Goal: Transaction & Acquisition: Purchase product/service

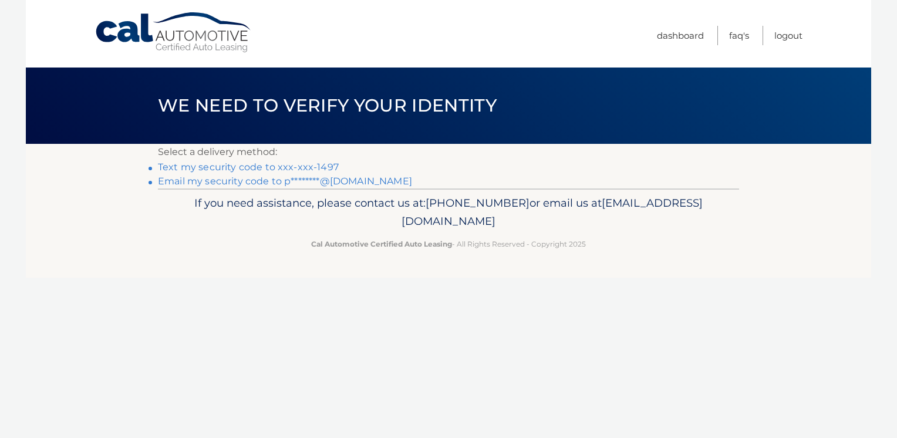
click at [282, 167] on link "Text my security code to xxx-xxx-1497" at bounding box center [248, 166] width 181 height 11
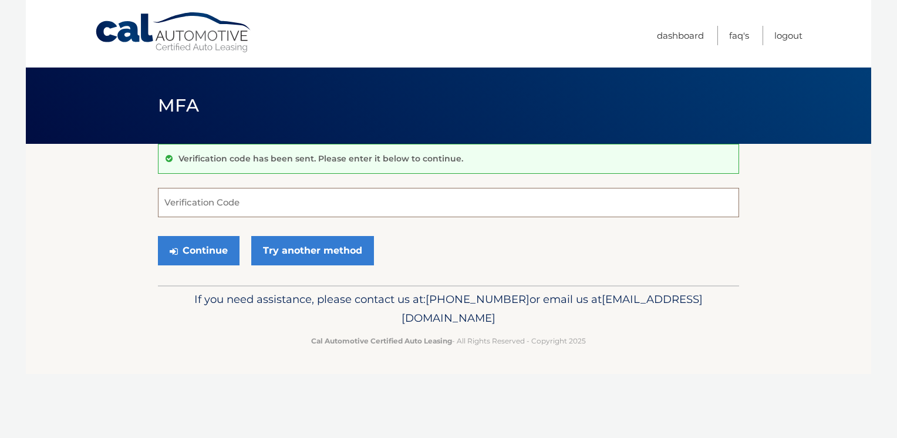
click at [183, 200] on input "Verification Code" at bounding box center [448, 202] width 581 height 29
type input "469558"
click at [189, 249] on button "Continue" at bounding box center [199, 250] width 82 height 29
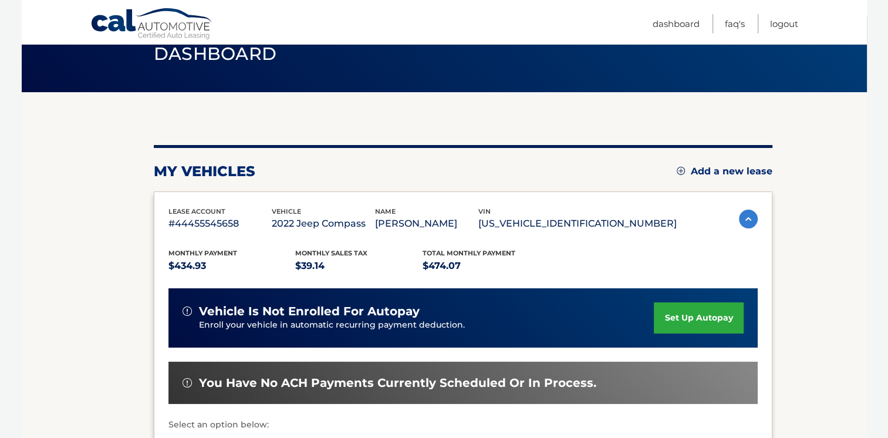
scroll to position [176, 0]
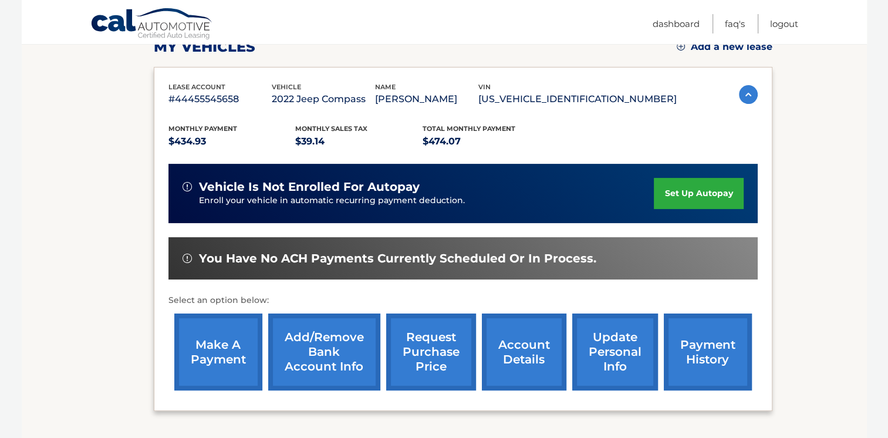
click at [222, 350] on link "make a payment" at bounding box center [218, 351] width 88 height 77
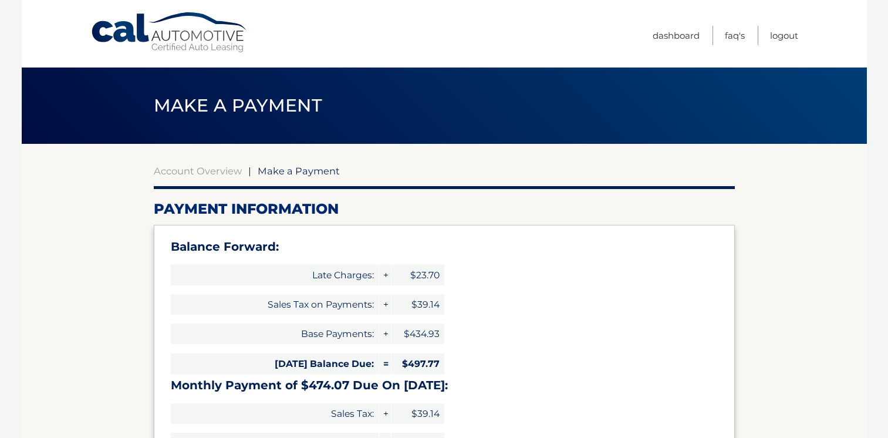
select select "ZGJjOGMzNTgtNDlmNi00YmFiLWE4YmMtMWUyNTQ1ZmEyOTlk"
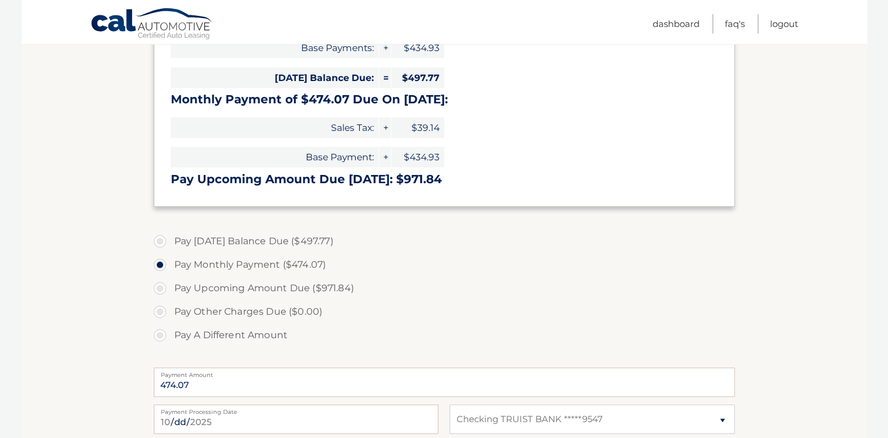
scroll to position [293, 0]
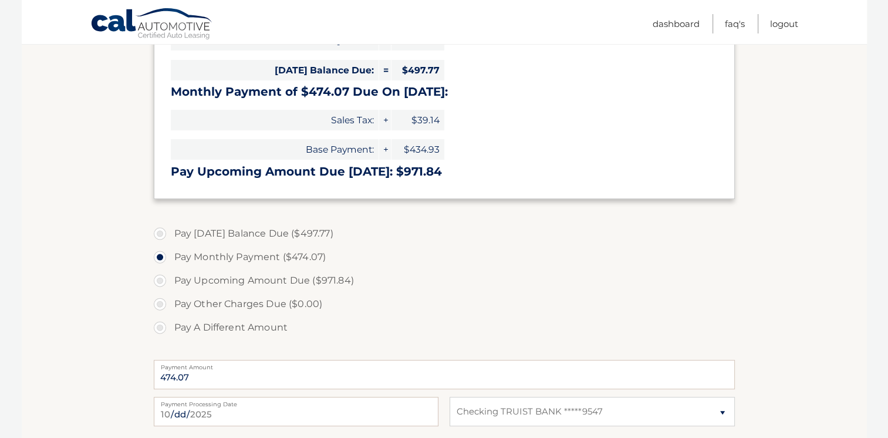
click at [161, 234] on label "Pay Today's Balance Due ($497.77)" at bounding box center [444, 233] width 581 height 23
click at [161, 234] on input "Pay Today's Balance Due ($497.77)" at bounding box center [164, 231] width 12 height 19
radio input "true"
type input "497.77"
click at [161, 234] on label "Pay Today's Balance Due ($497.77)" at bounding box center [444, 233] width 581 height 23
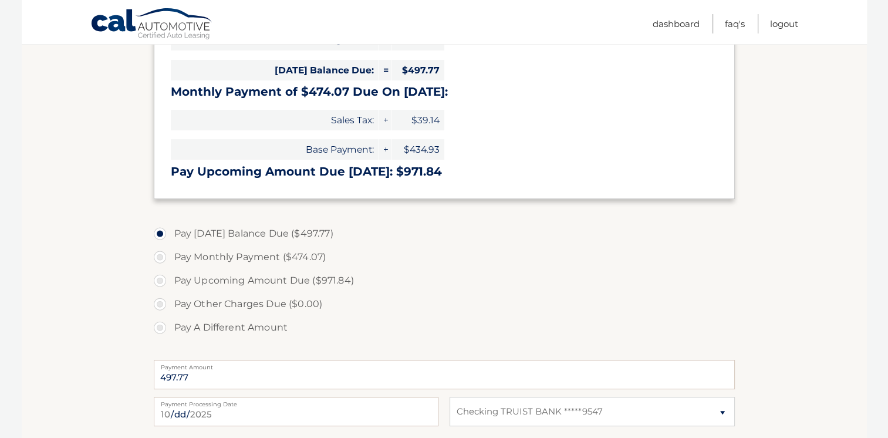
click at [161, 234] on input "Pay Today's Balance Due ($497.77)" at bounding box center [164, 231] width 12 height 19
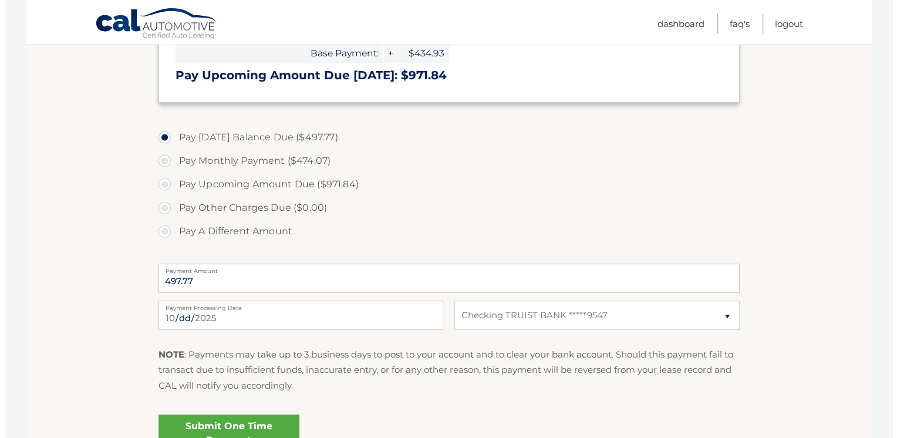
scroll to position [469, 0]
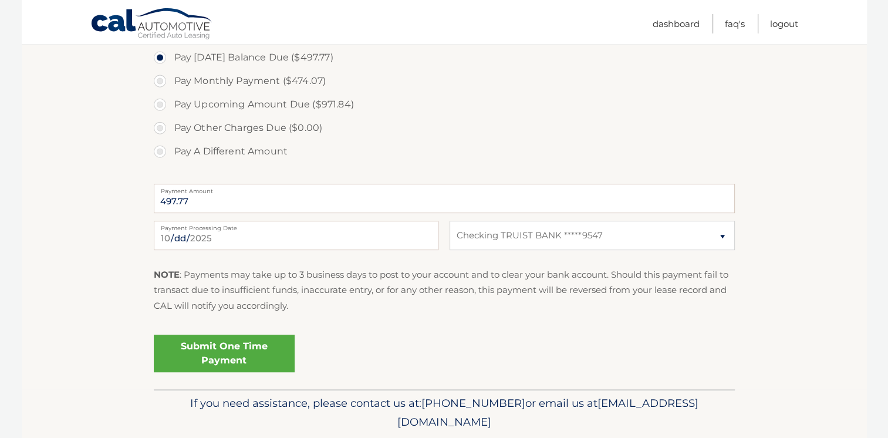
click at [243, 352] on link "Submit One Time Payment" at bounding box center [224, 353] width 141 height 38
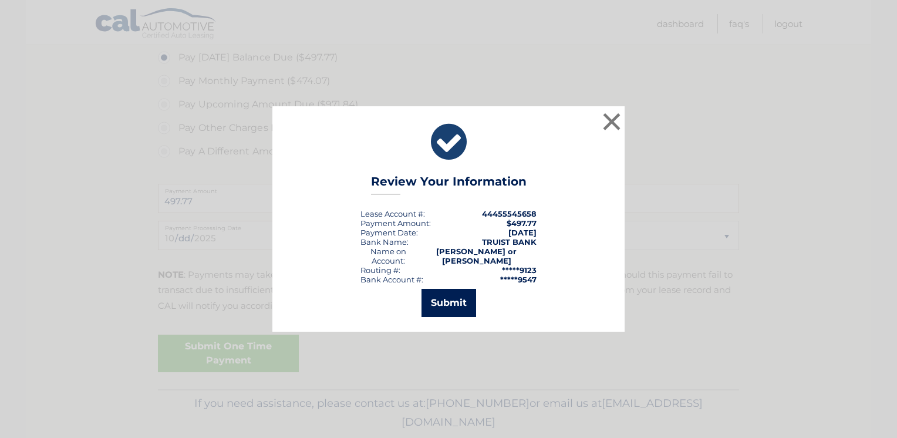
click at [431, 295] on button "Submit" at bounding box center [448, 303] width 55 height 28
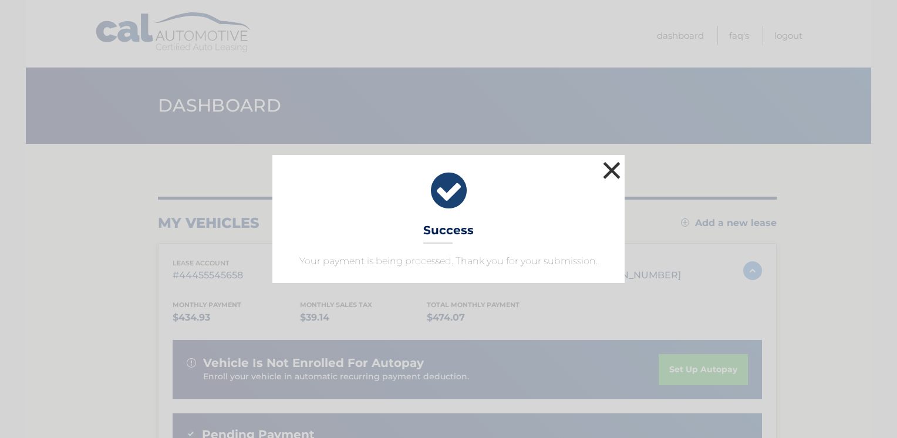
click at [612, 180] on button "×" at bounding box center [611, 169] width 23 height 23
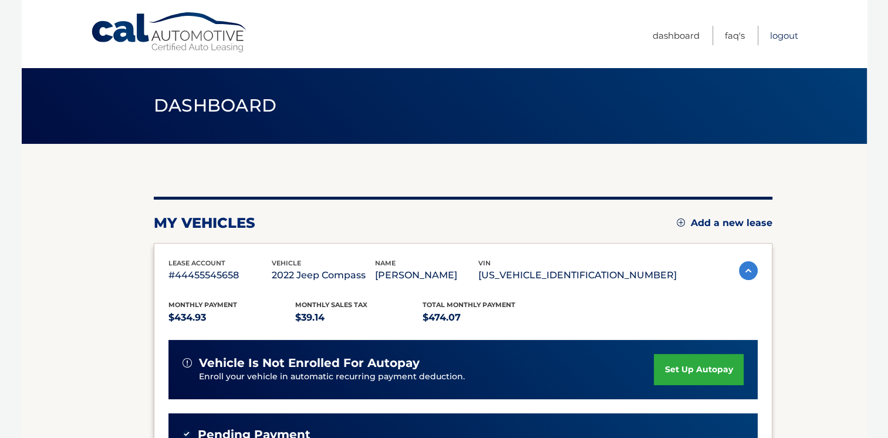
click at [782, 35] on link "Logout" at bounding box center [784, 35] width 28 height 19
